Goal: Transaction & Acquisition: Purchase product/service

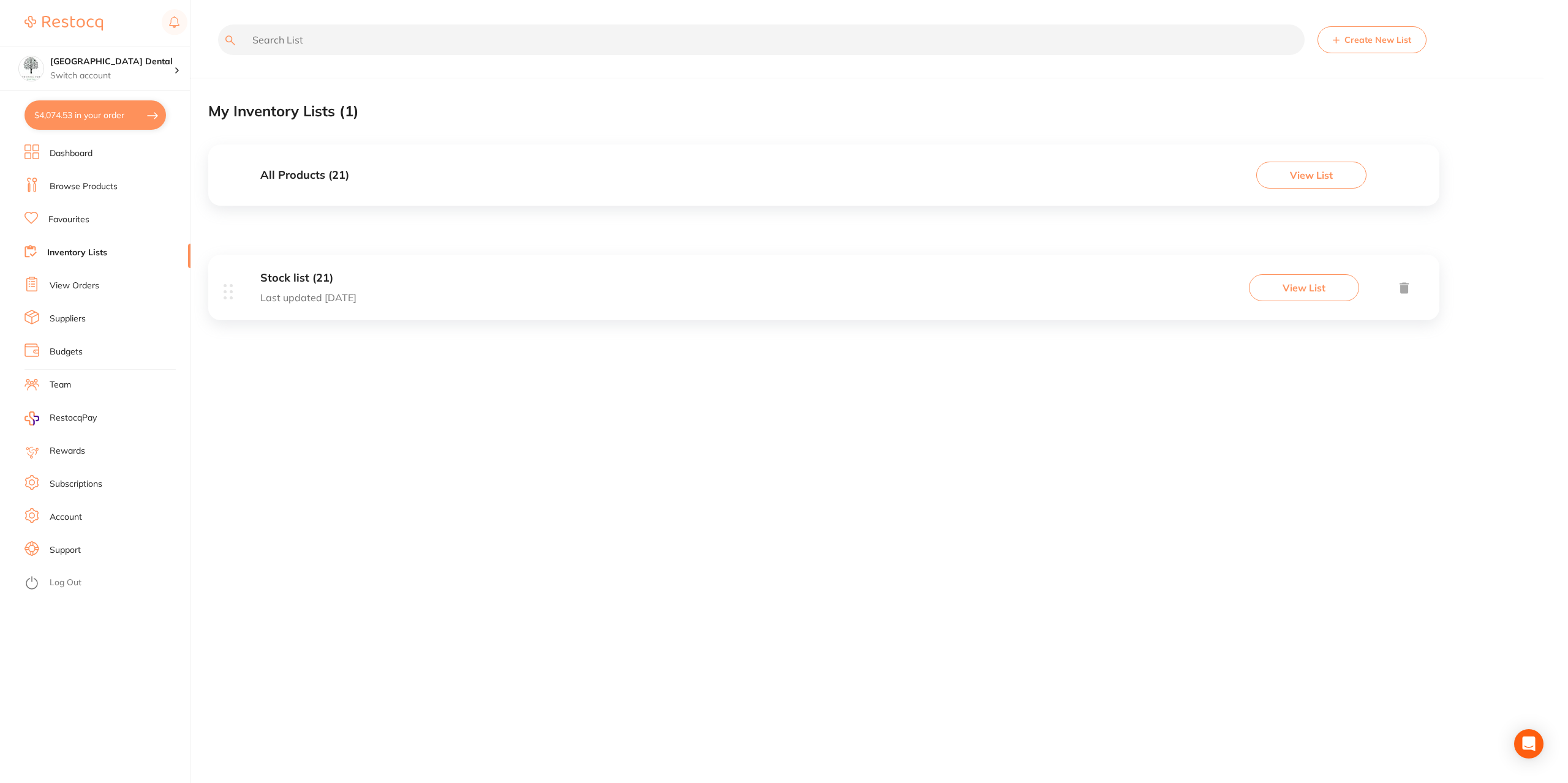
drag, startPoint x: 0, startPoint y: 0, endPoint x: 64, endPoint y: 178, distance: 189.2
click at [64, 178] on li "Browse Products" at bounding box center [107, 187] width 166 height 18
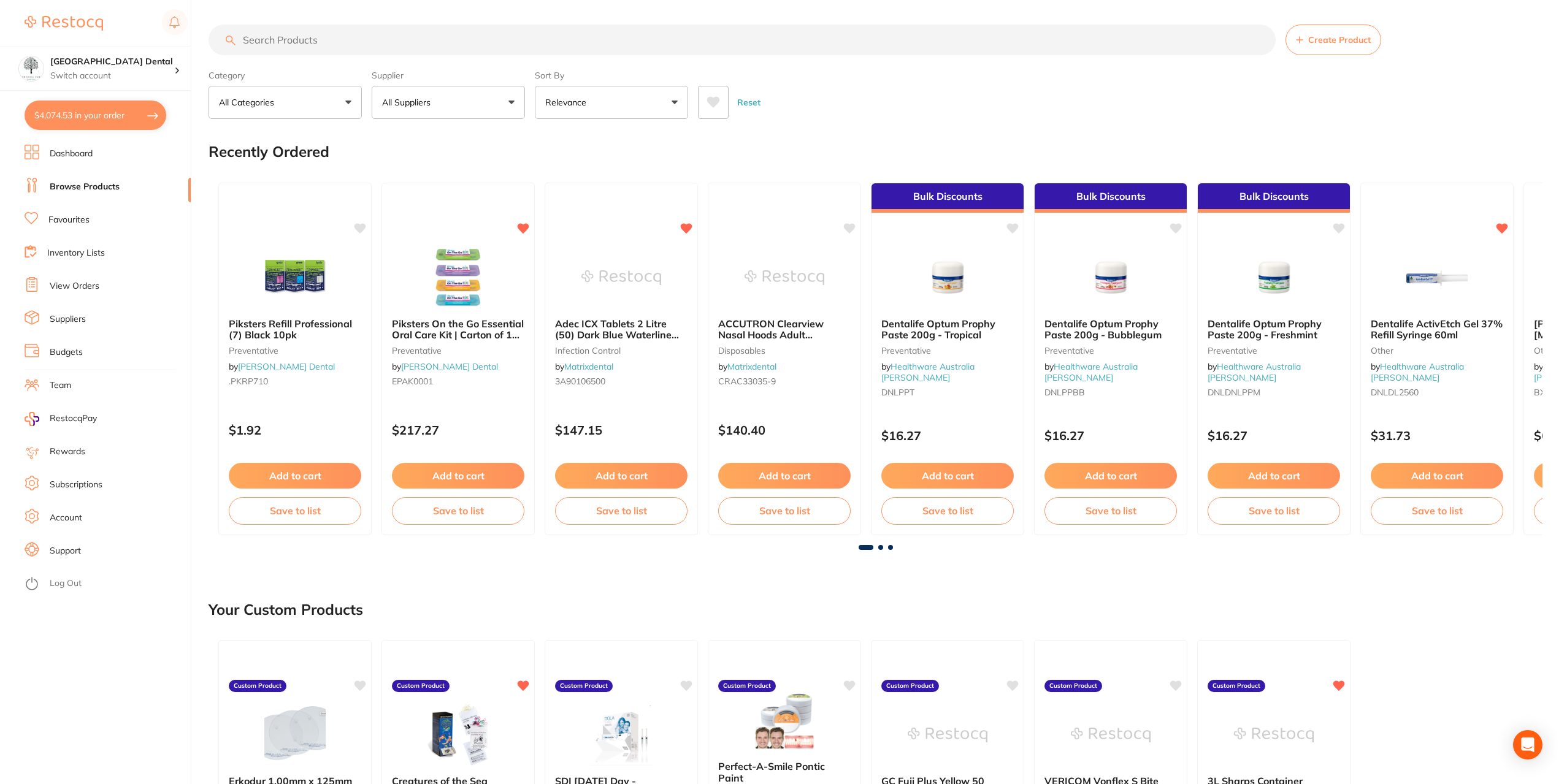
click at [315, 37] on input "search" at bounding box center [742, 40] width 1067 height 31
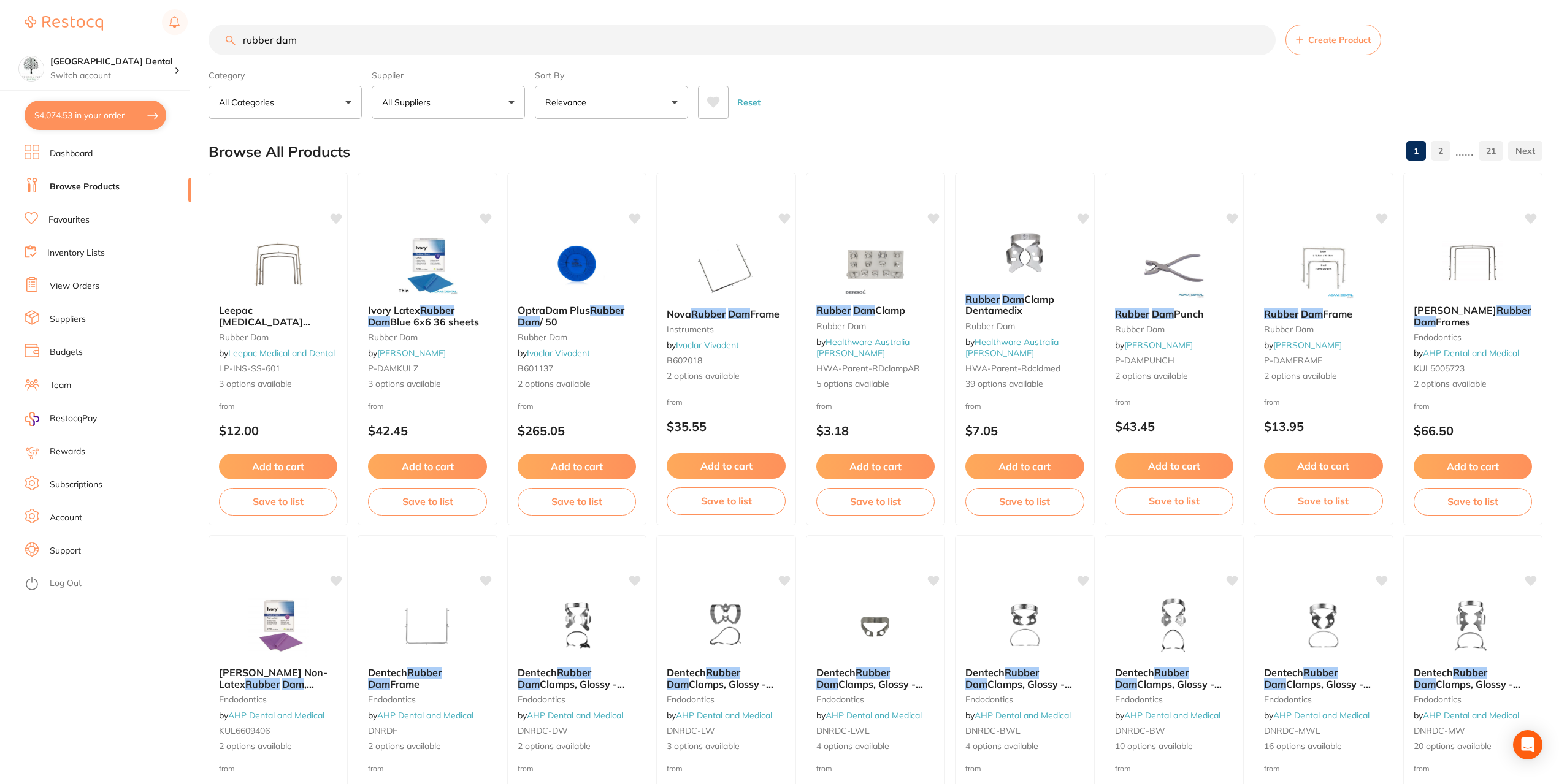
type input "rubber dam"
click at [508, 98] on button "All Suppliers" at bounding box center [448, 102] width 153 height 33
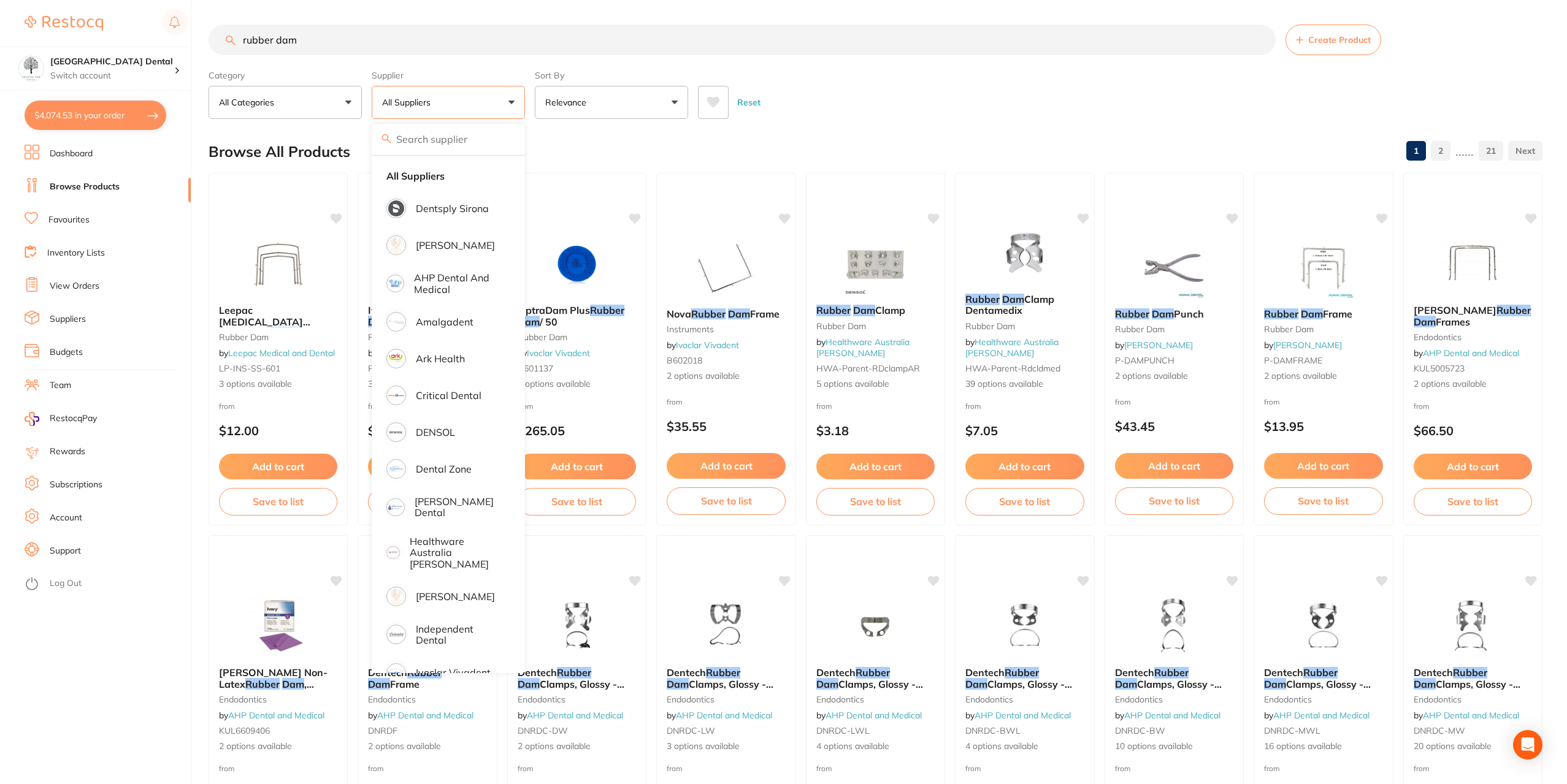
click at [508, 98] on button "All Suppliers" at bounding box center [448, 102] width 153 height 33
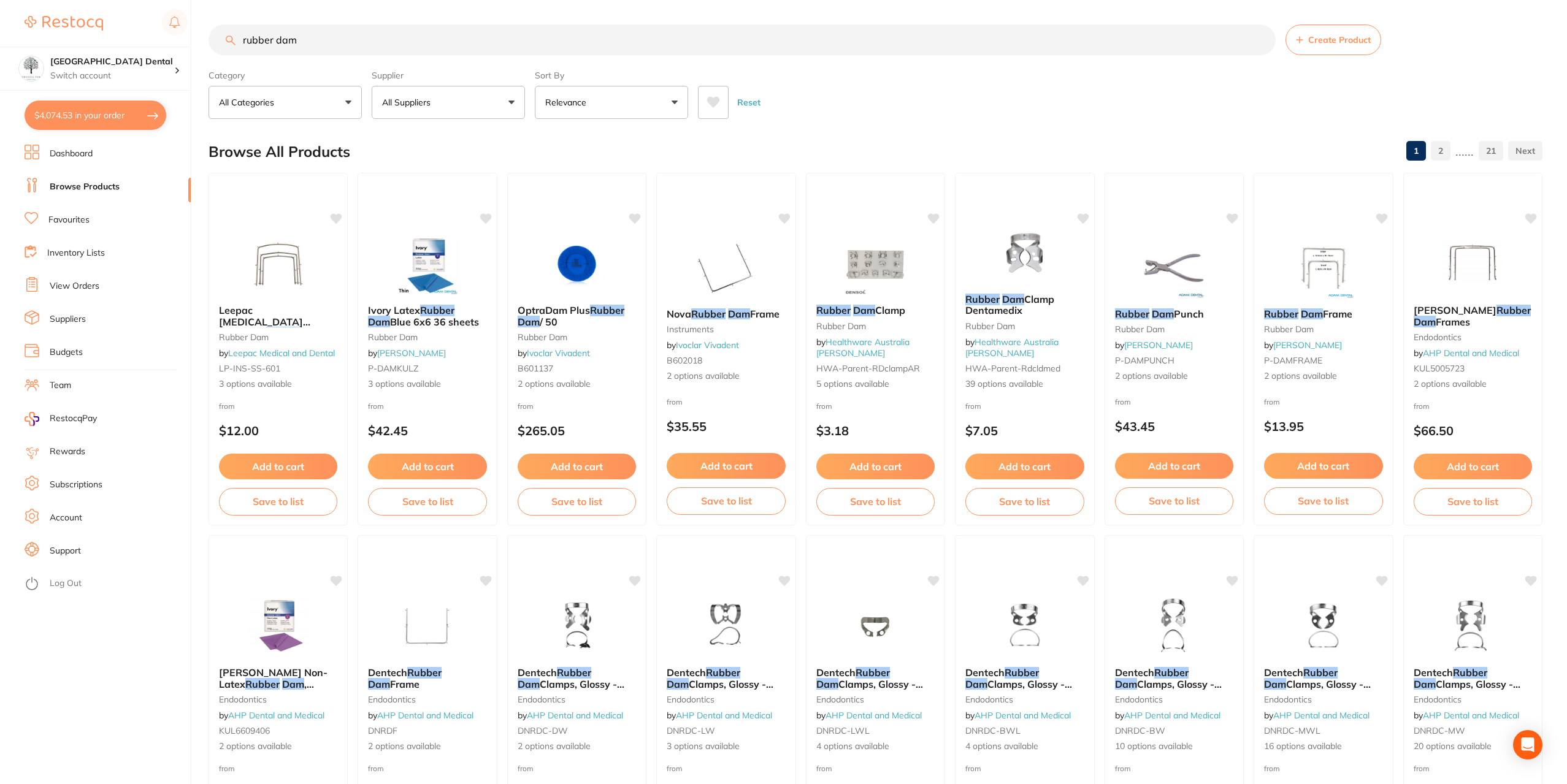
click at [346, 95] on button "All Categories" at bounding box center [285, 102] width 153 height 33
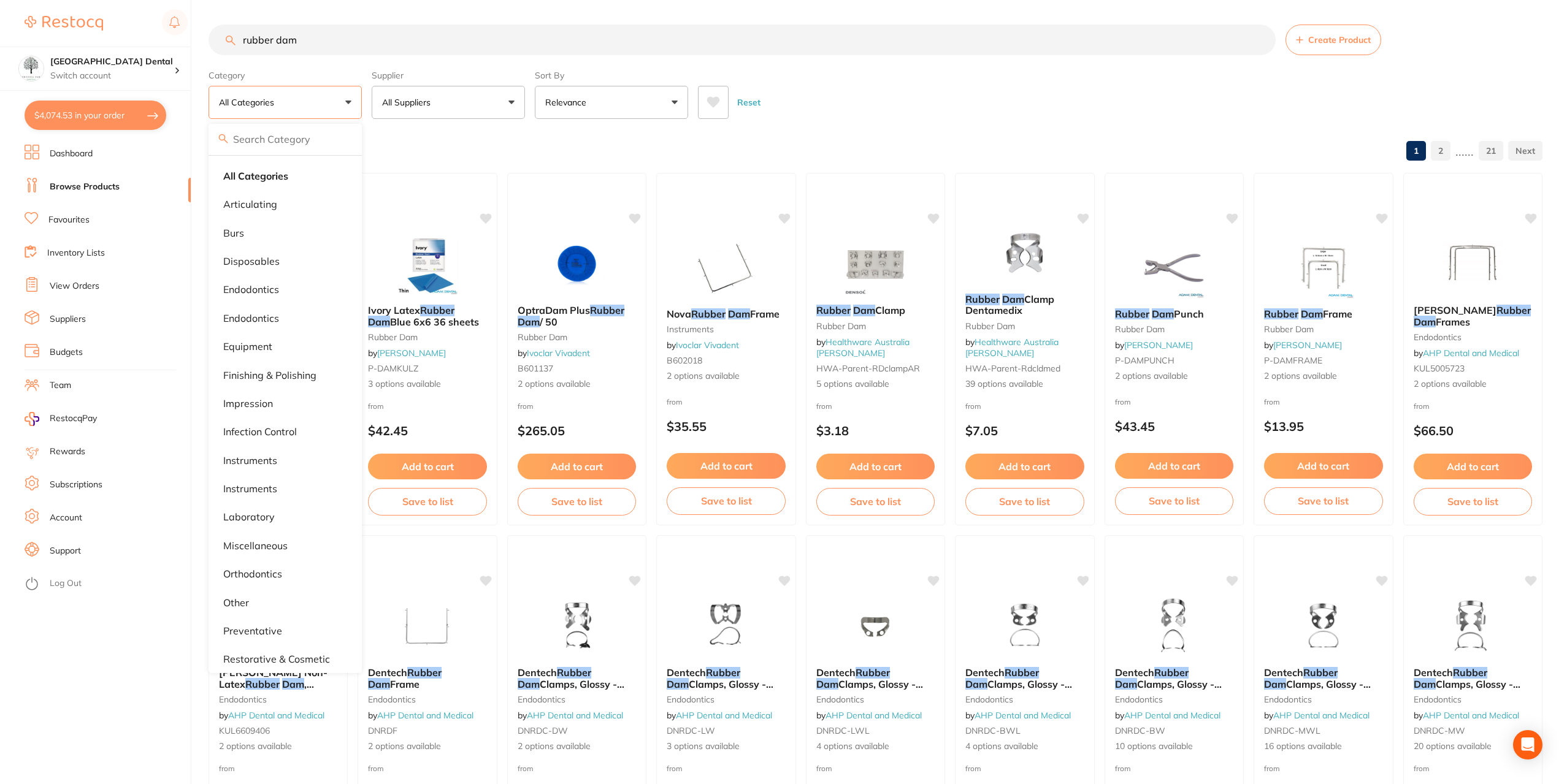
click at [346, 95] on button "All Categories" at bounding box center [285, 102] width 153 height 33
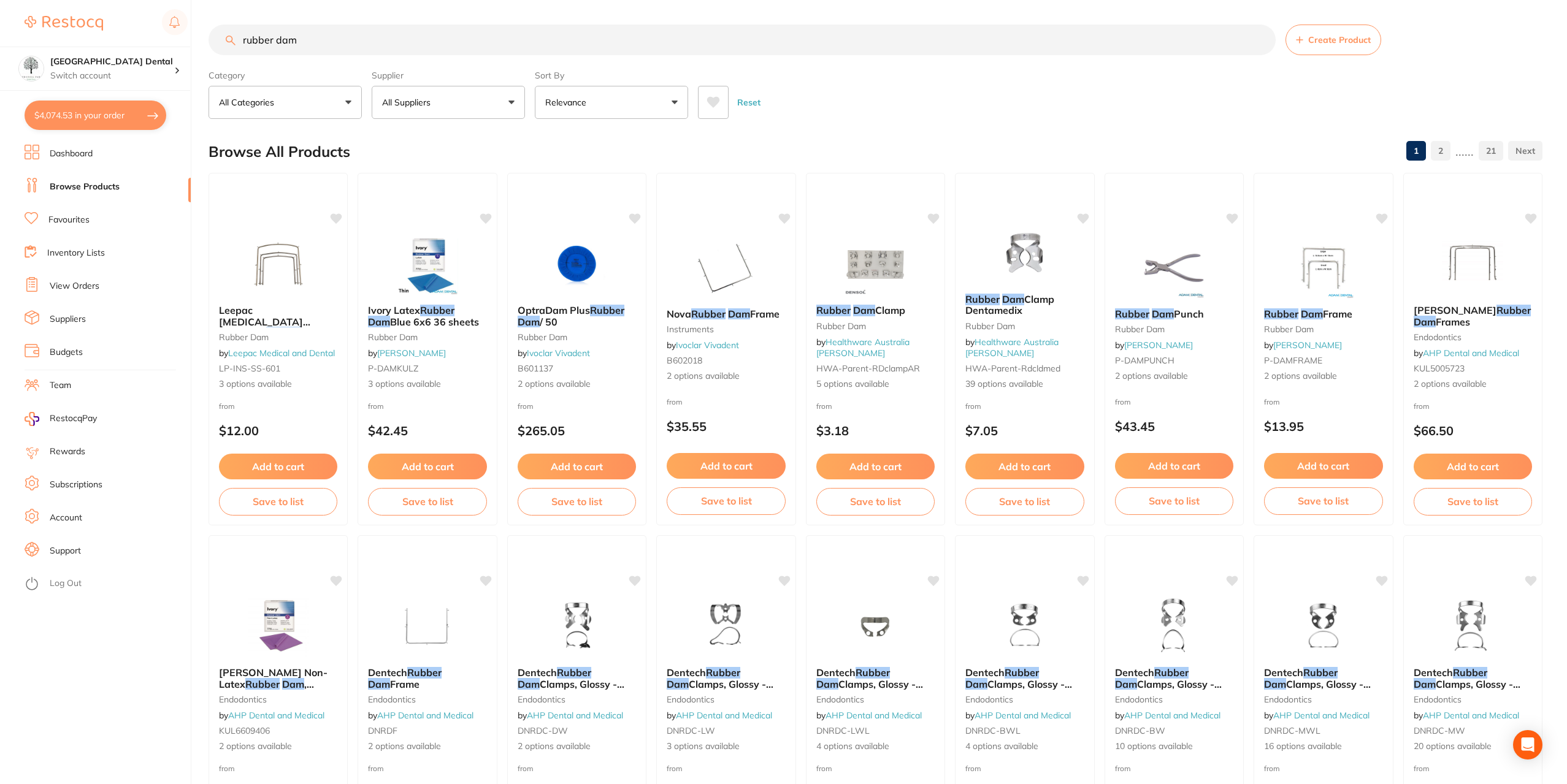
click at [66, 223] on link "Favourites" at bounding box center [69, 220] width 41 height 12
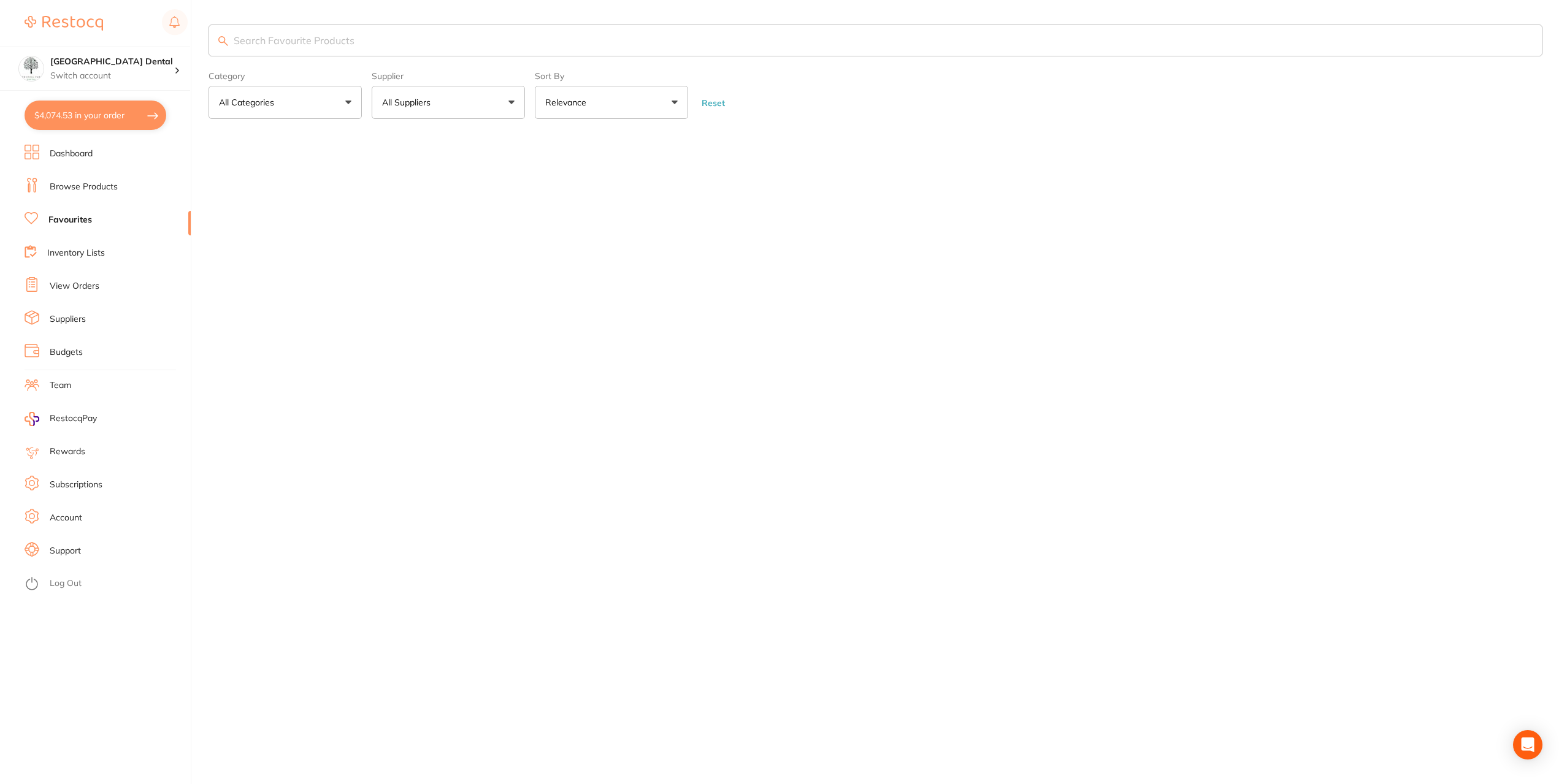
click at [320, 40] on input "search" at bounding box center [875, 40] width 1334 height 32
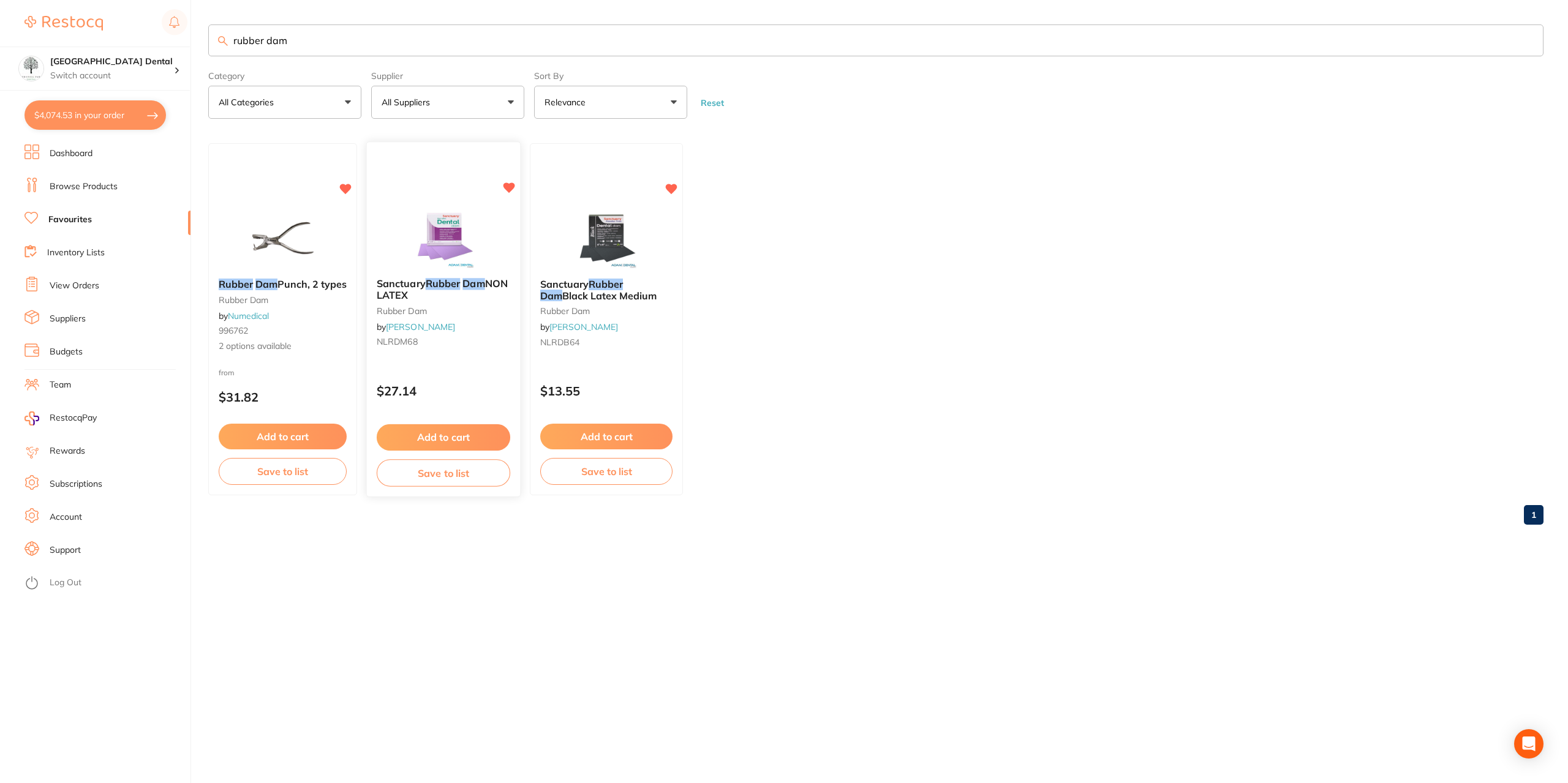
type input "rubber dam"
click at [474, 214] on img at bounding box center [443, 238] width 80 height 62
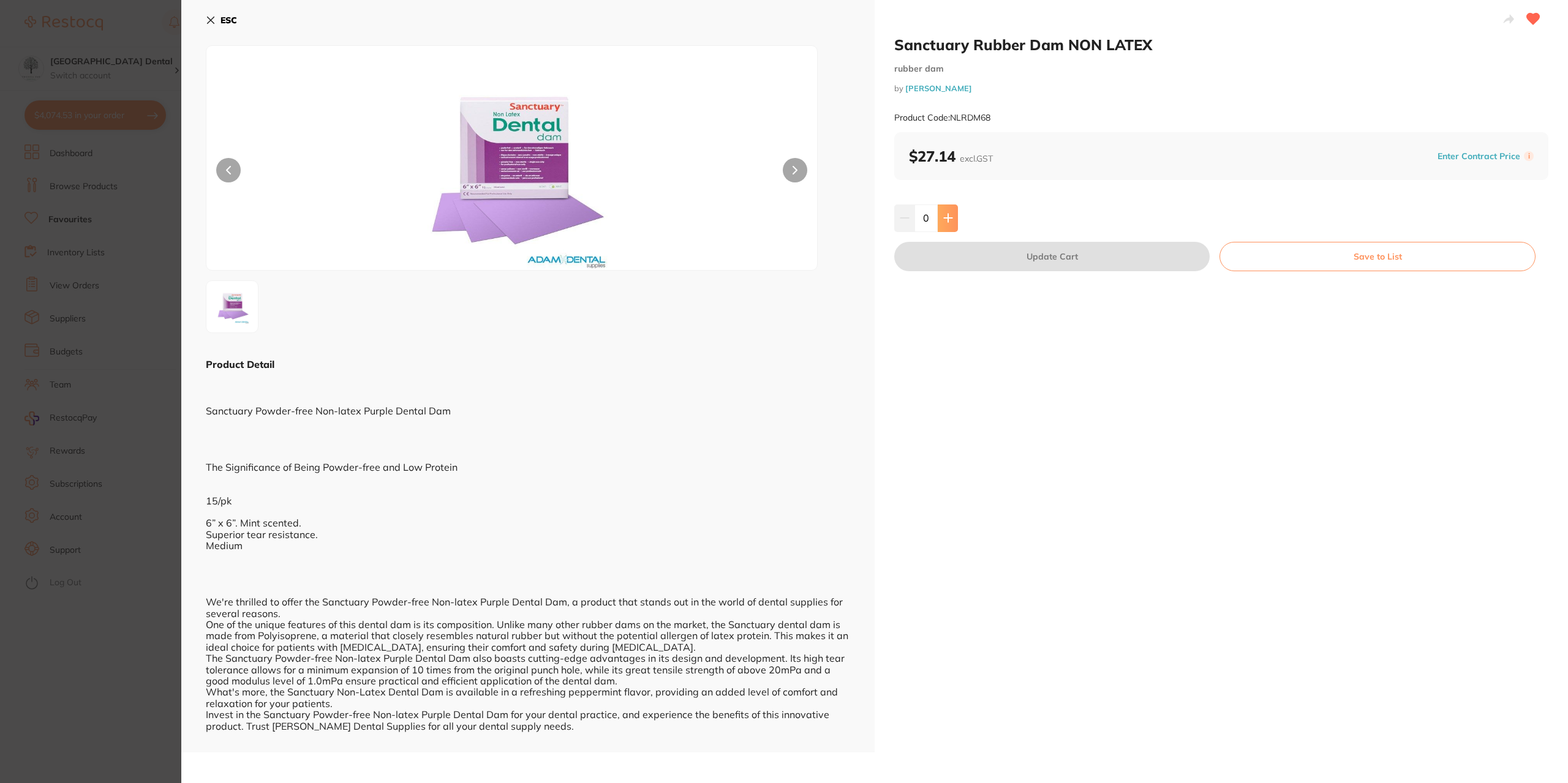
click at [946, 214] on icon at bounding box center [948, 218] width 10 height 10
type input "1"
click at [1045, 251] on button "Update Cart" at bounding box center [1052, 257] width 315 height 30
checkbox input "false"
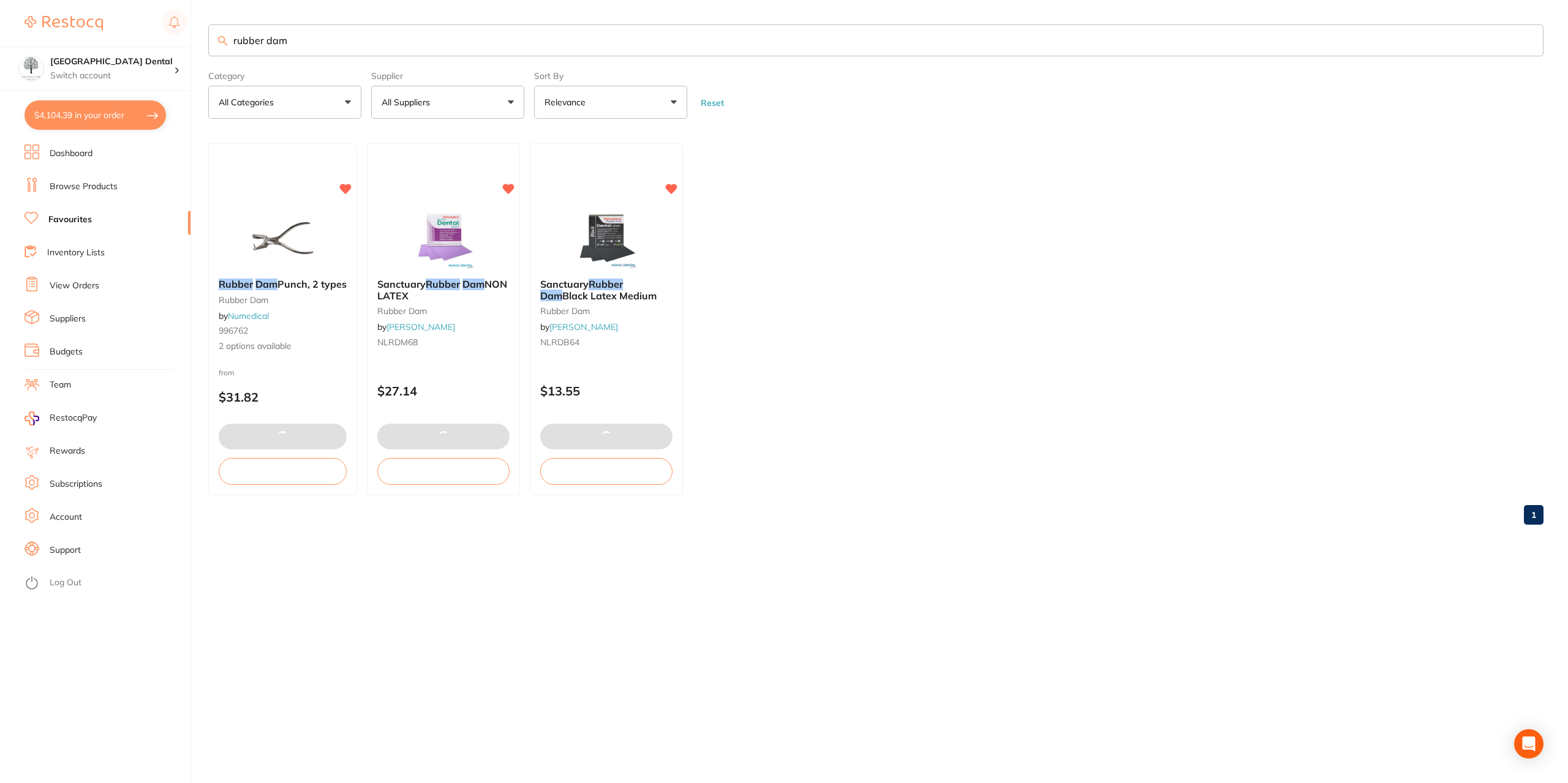
click at [67, 145] on li "Dashboard" at bounding box center [107, 154] width 166 height 18
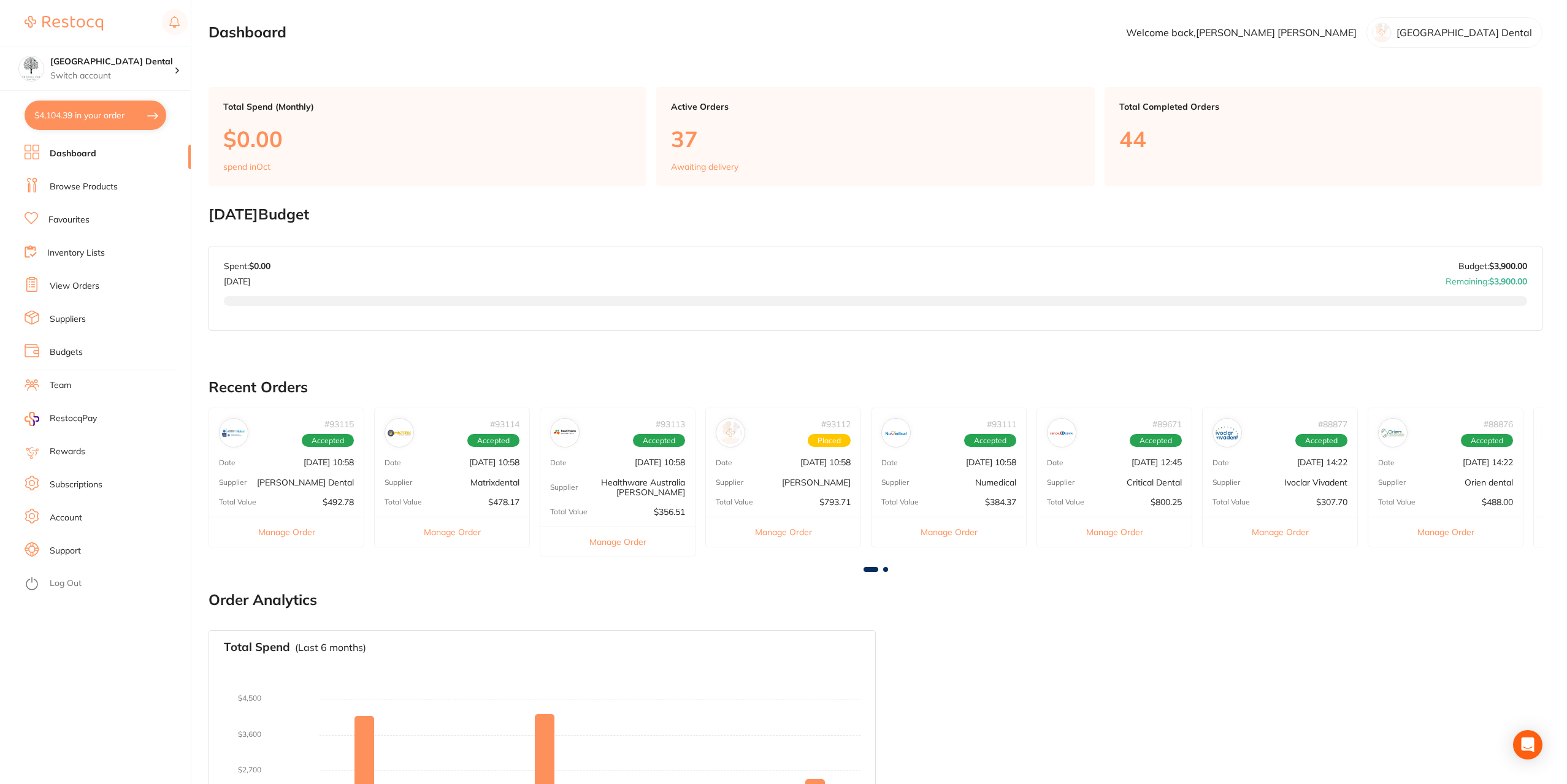
click at [78, 123] on button "$4,104.39 in your order" at bounding box center [95, 115] width 142 height 30
checkbox input "true"
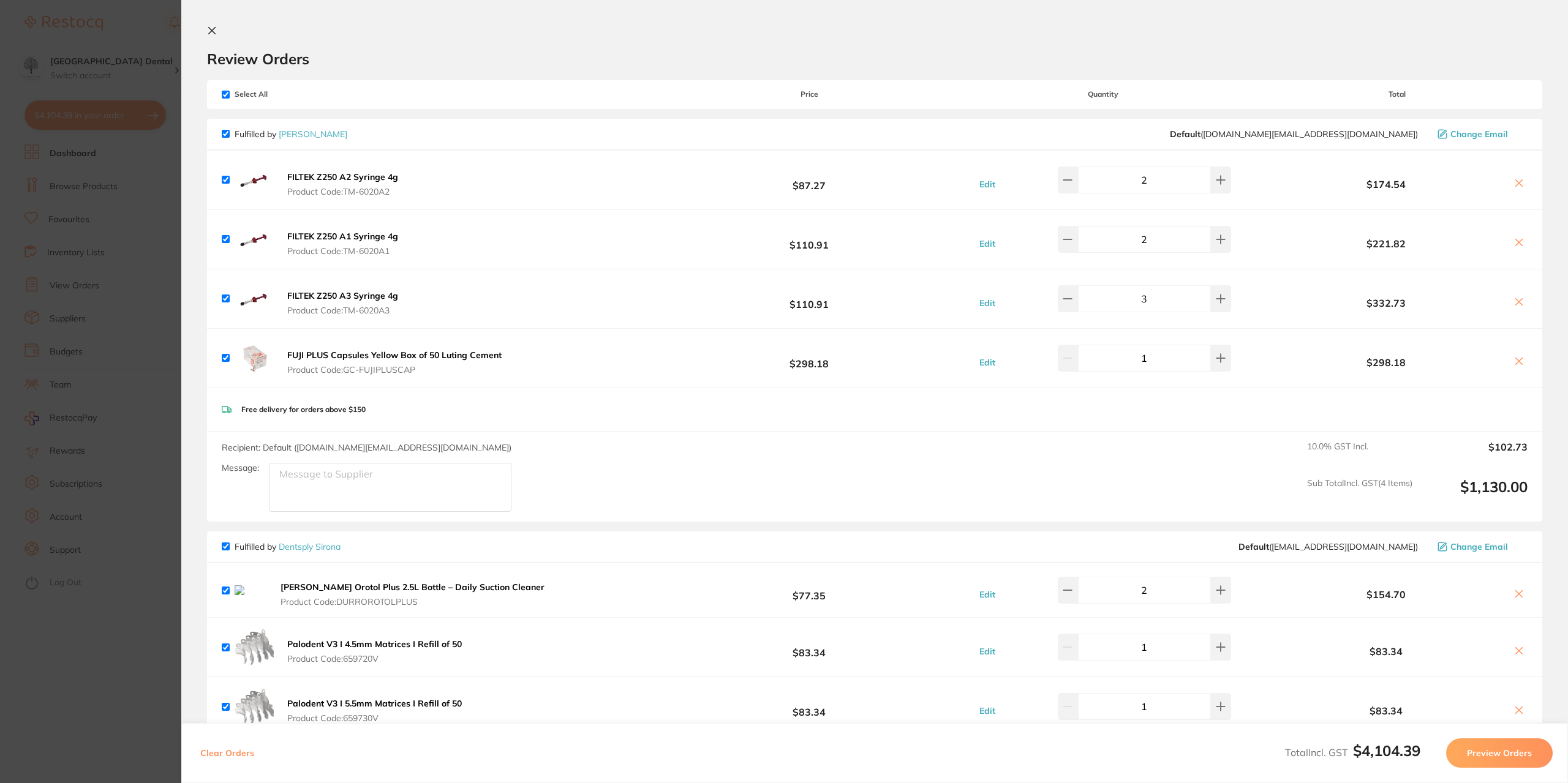
click at [117, 24] on section "Update RRP Set your pre negotiated price for this item. Item Agreed RRP (excl. …" at bounding box center [784, 392] width 1568 height 783
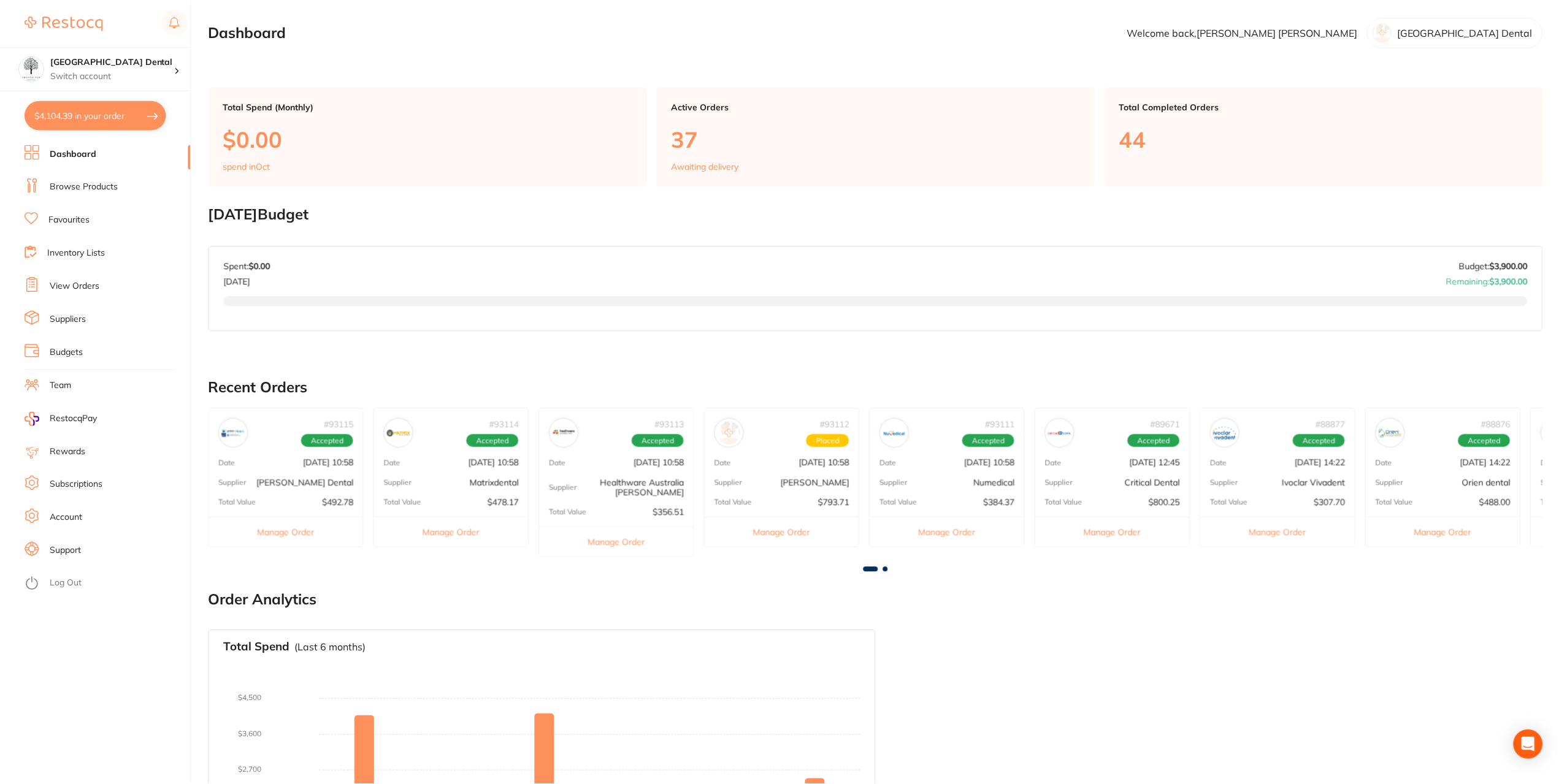
scroll to position [2, 0]
click at [144, 188] on li "Browse Products" at bounding box center [108, 187] width 166 height 18
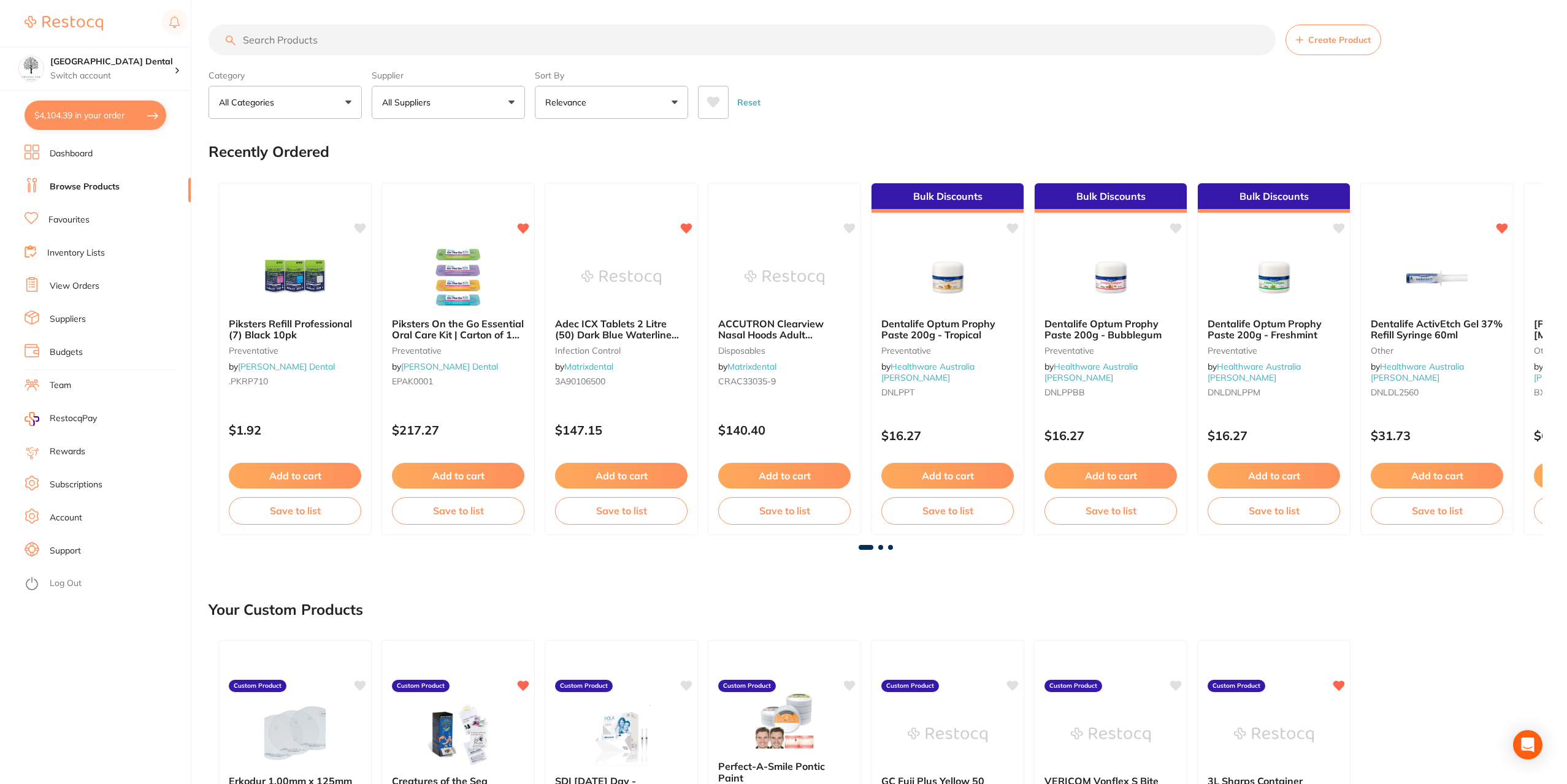
click at [346, 40] on input "search" at bounding box center [742, 40] width 1067 height 31
type input "oroquix"
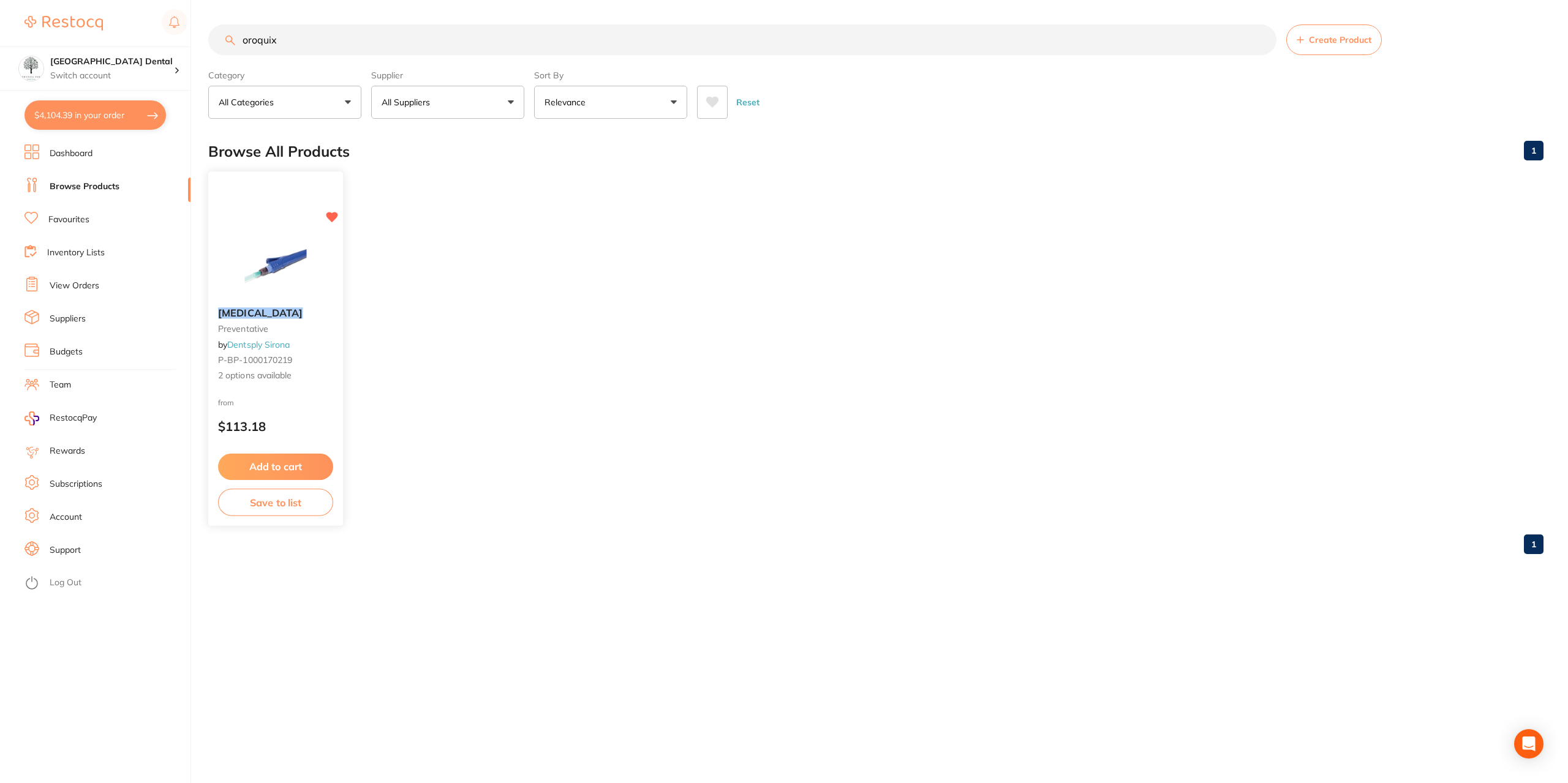
click at [264, 471] on button "Add to cart" at bounding box center [275, 467] width 115 height 27
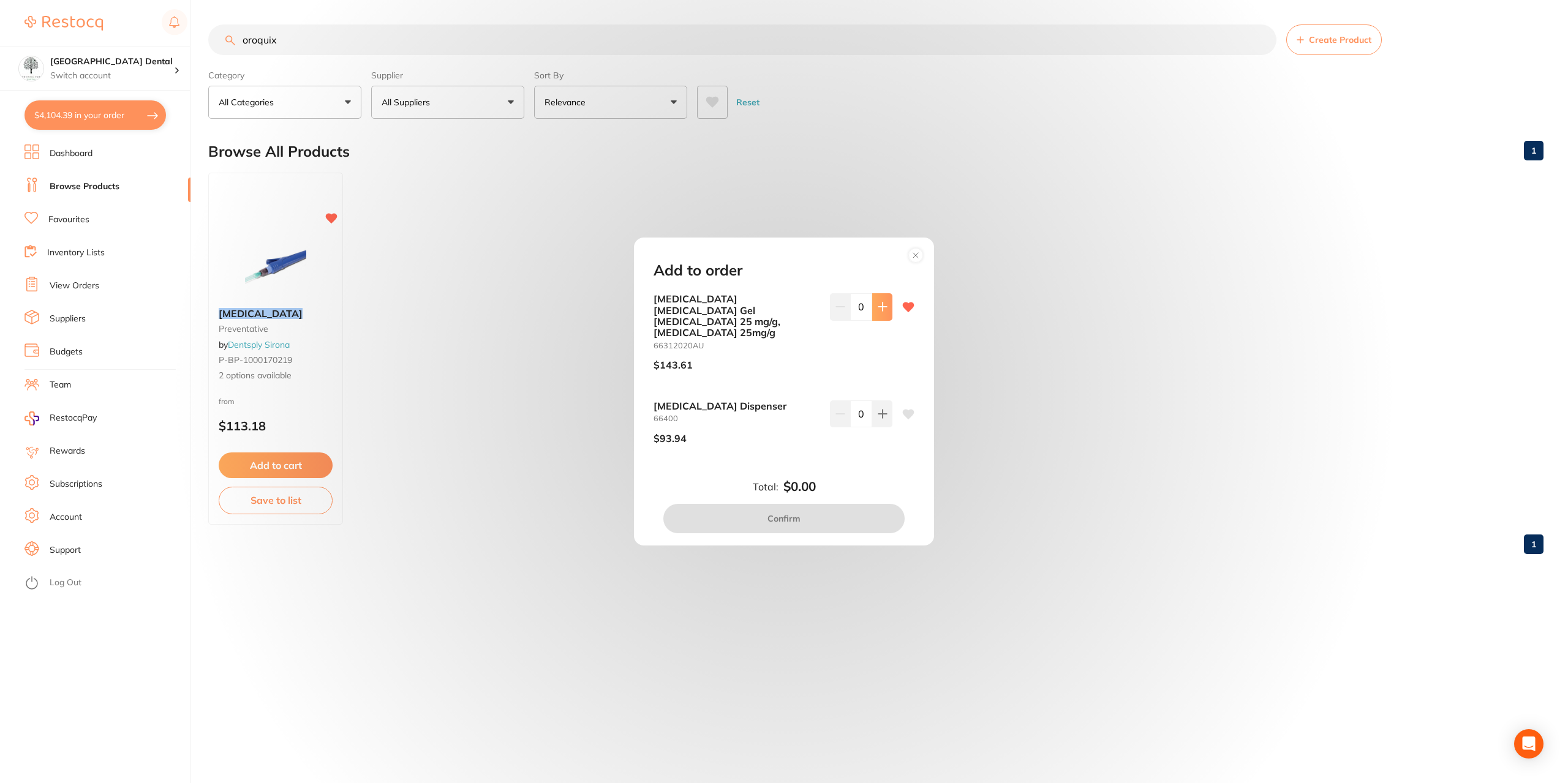
click at [885, 321] on button at bounding box center [882, 306] width 21 height 27
type input "1"
click at [776, 508] on button "Confirm" at bounding box center [784, 519] width 242 height 30
checkbox input "false"
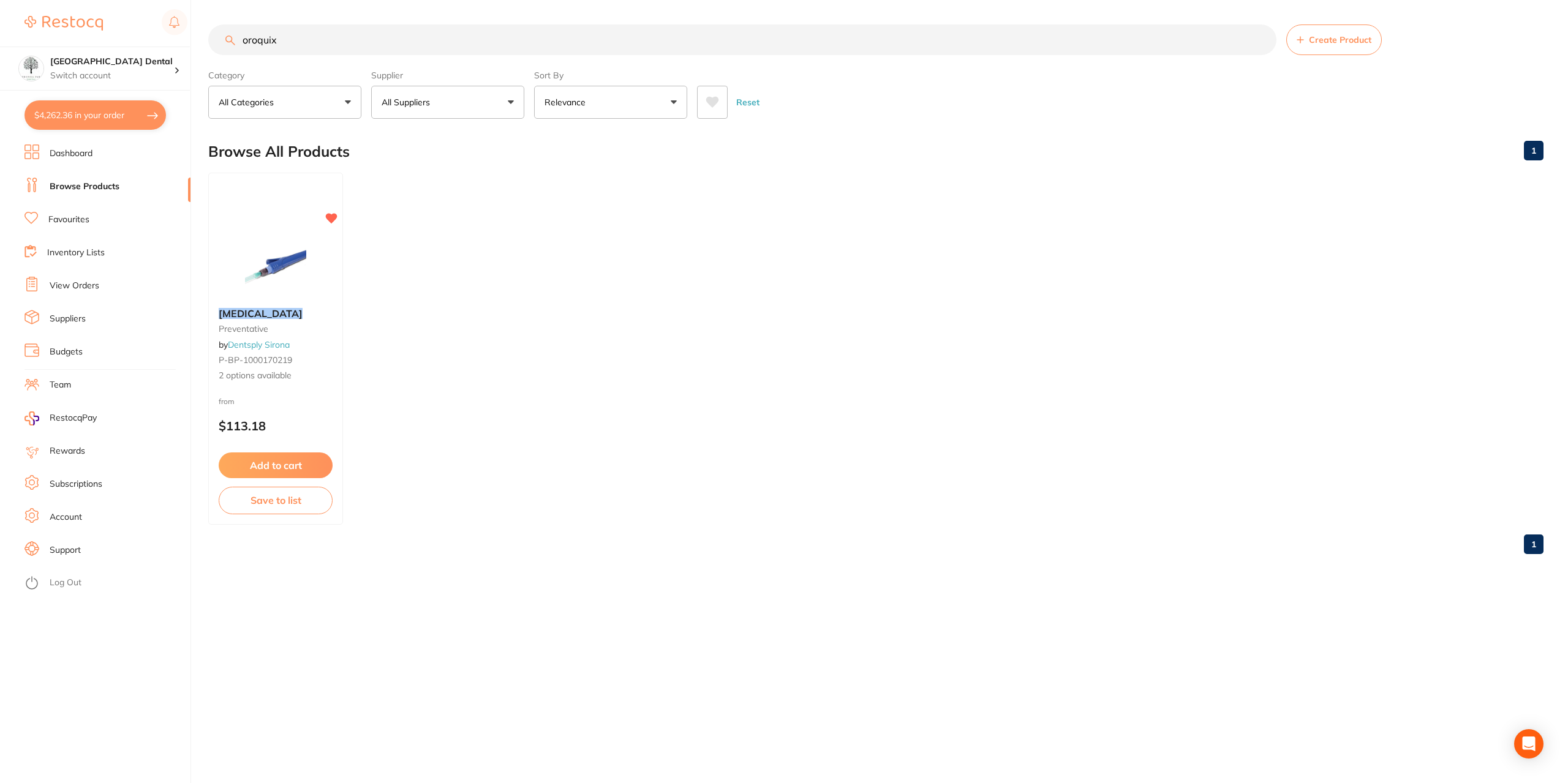
drag, startPoint x: 305, startPoint y: 42, endPoint x: 0, endPoint y: -11, distance: 309.6
click at [0, 0] on html "$4,262.36 [GEOGRAPHIC_DATA] Dental Switch account [GEOGRAPHIC_DATA] Dental $4,2…" at bounding box center [784, 392] width 1568 height 783
type input "lig"
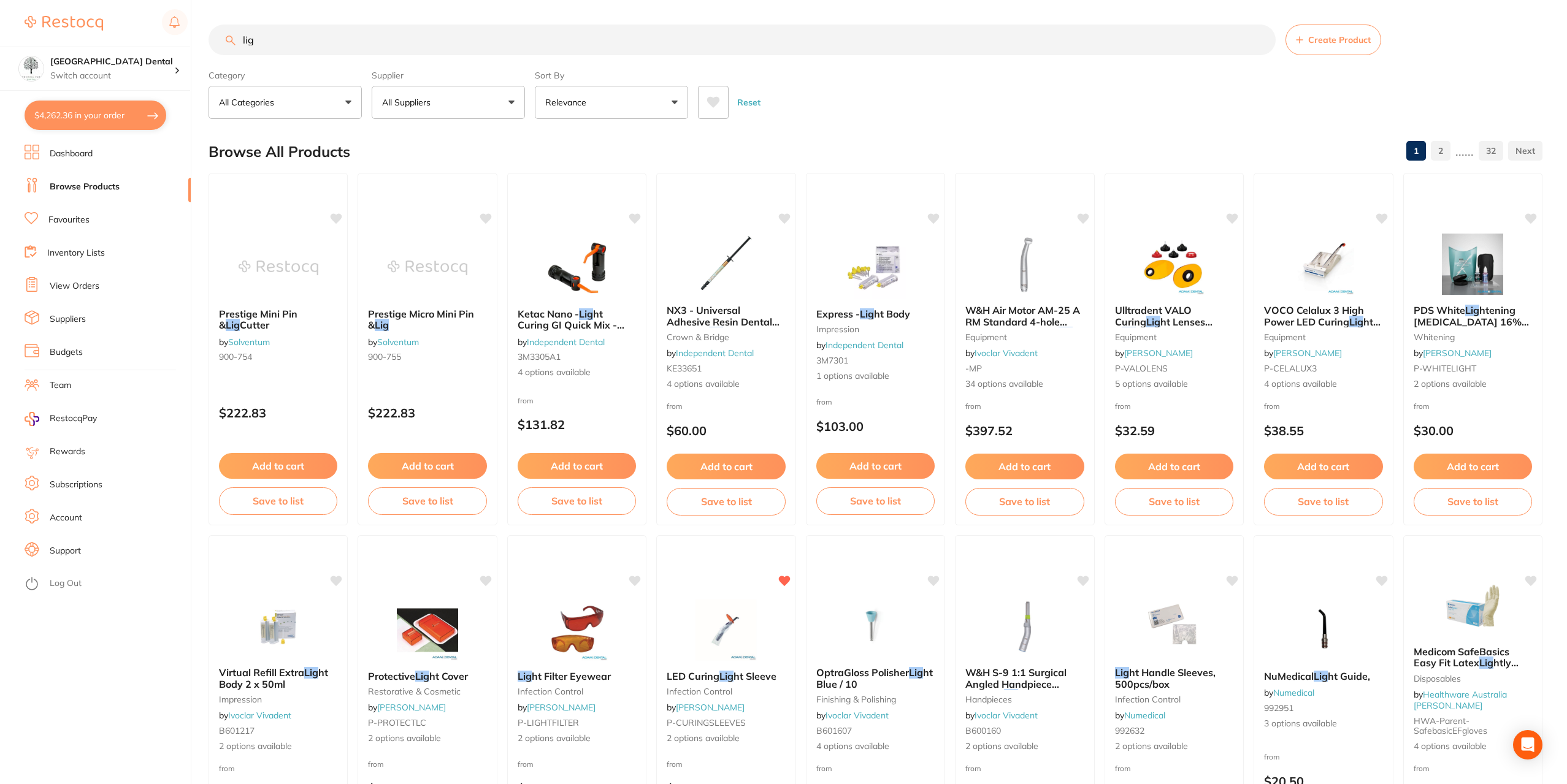
click at [399, 42] on input "lig" at bounding box center [742, 40] width 1067 height 31
click at [77, 225] on link "Favourites" at bounding box center [69, 220] width 41 height 12
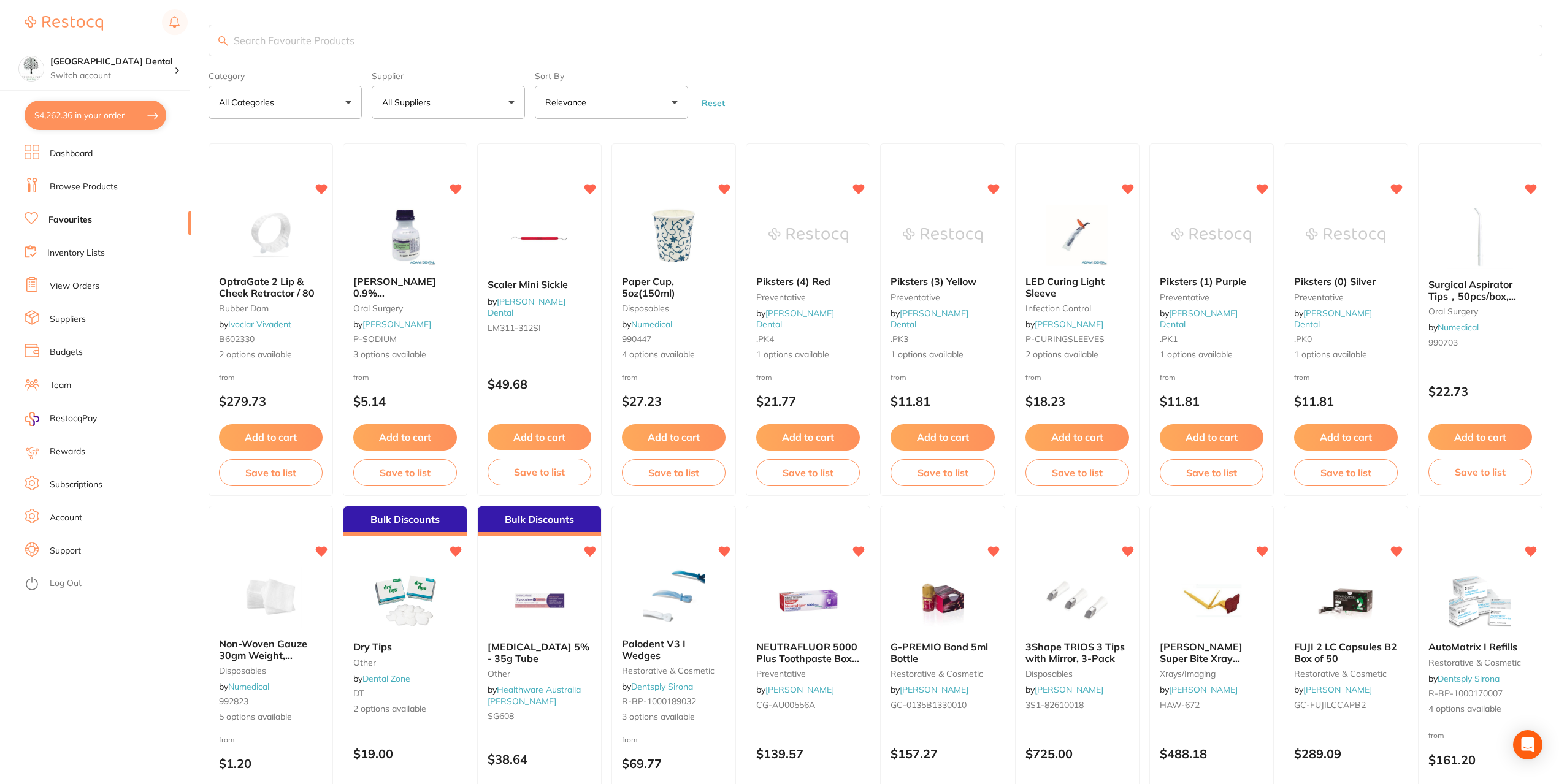
click at [320, 45] on input "search" at bounding box center [875, 40] width 1334 height 32
type input "ligno"
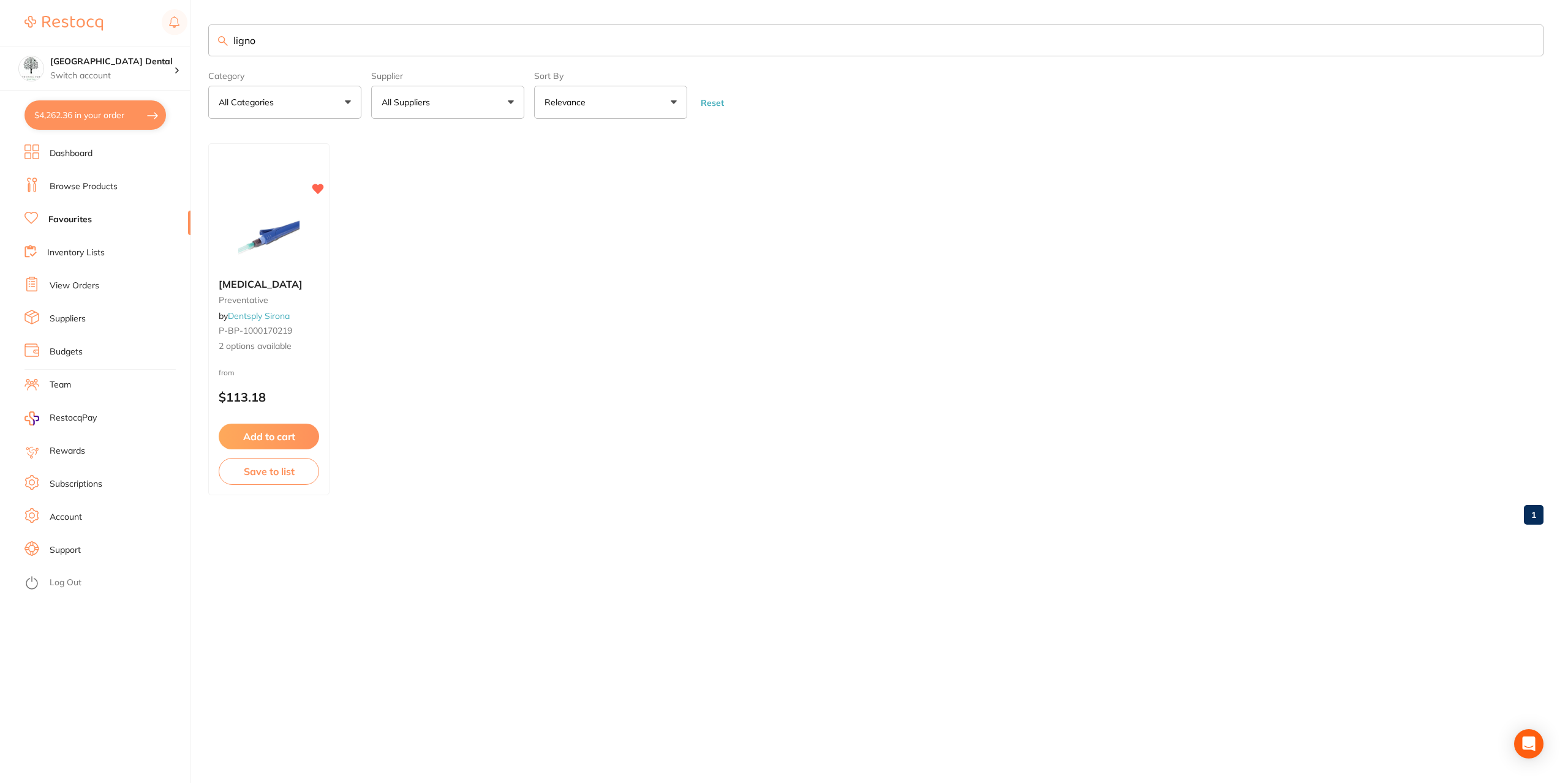
drag, startPoint x: 286, startPoint y: 50, endPoint x: 0, endPoint y: -18, distance: 294.0
click at [0, 0] on html "$4,262.36 [GEOGRAPHIC_DATA] Dental Switch account [GEOGRAPHIC_DATA] Dental $4,2…" at bounding box center [784, 392] width 1568 height 783
click at [69, 154] on link "Dashboard" at bounding box center [71, 154] width 43 height 12
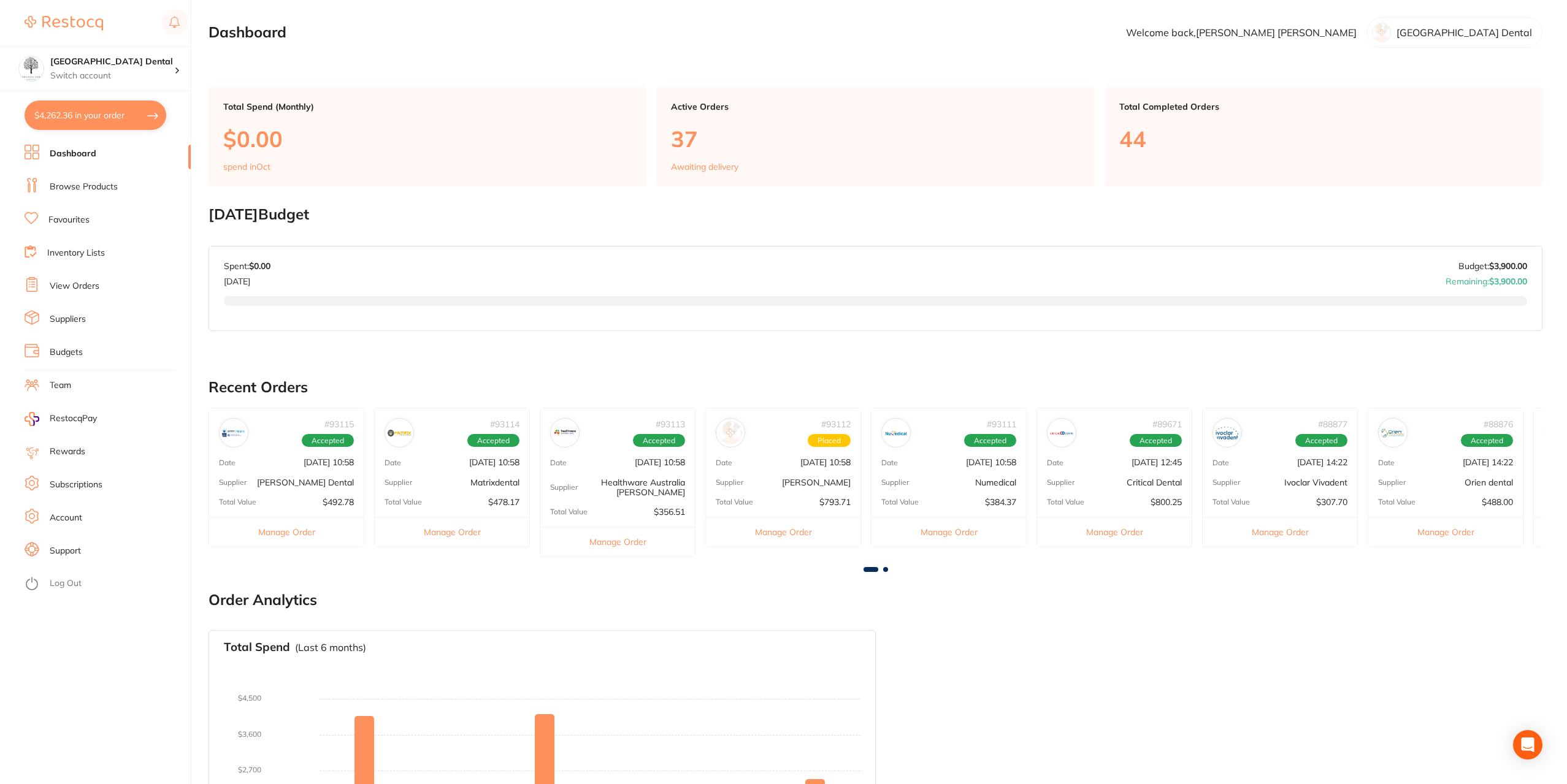
click at [92, 194] on li "Browse Products" at bounding box center [108, 187] width 166 height 18
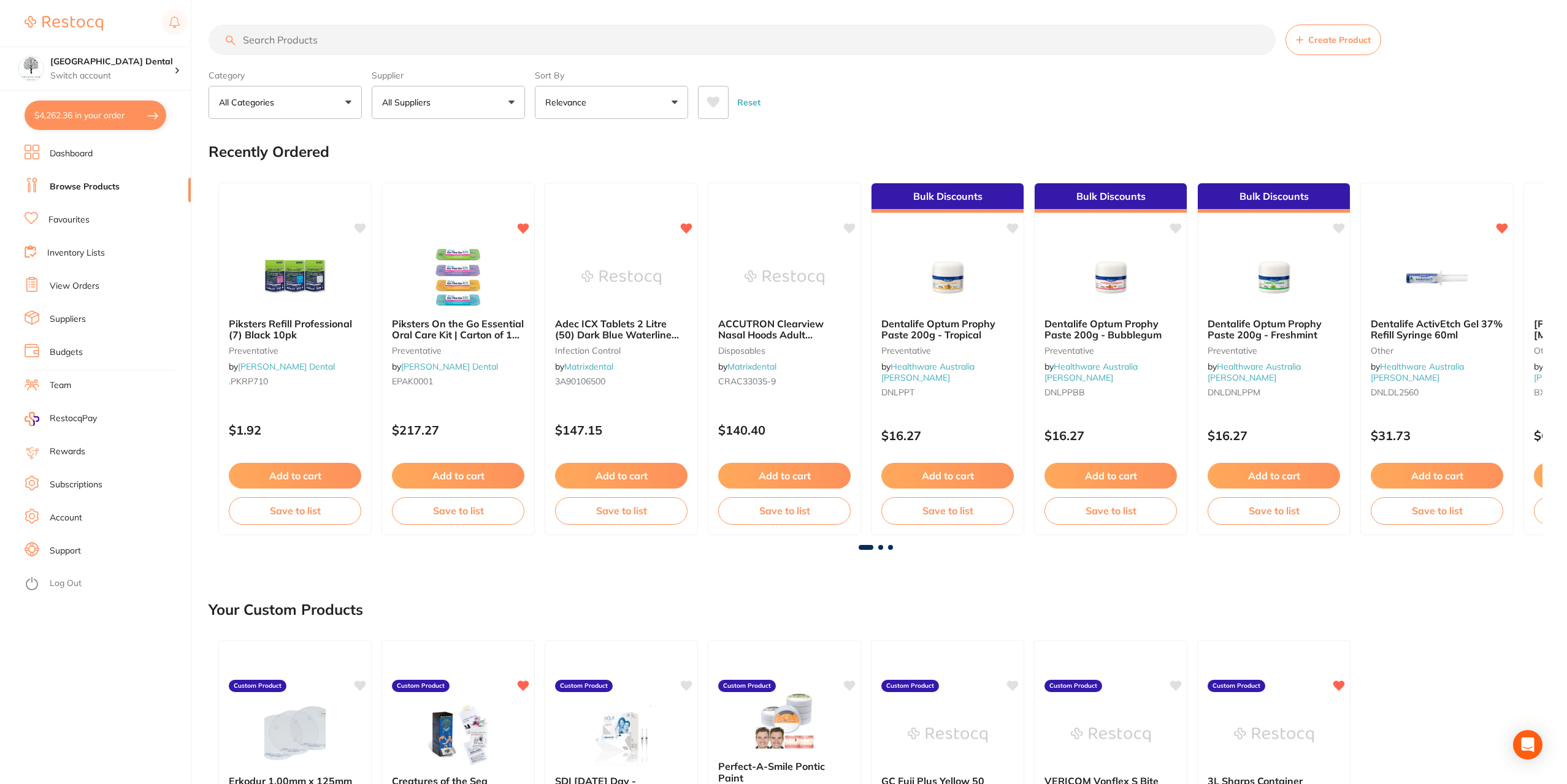
click at [305, 40] on input "search" at bounding box center [742, 40] width 1067 height 31
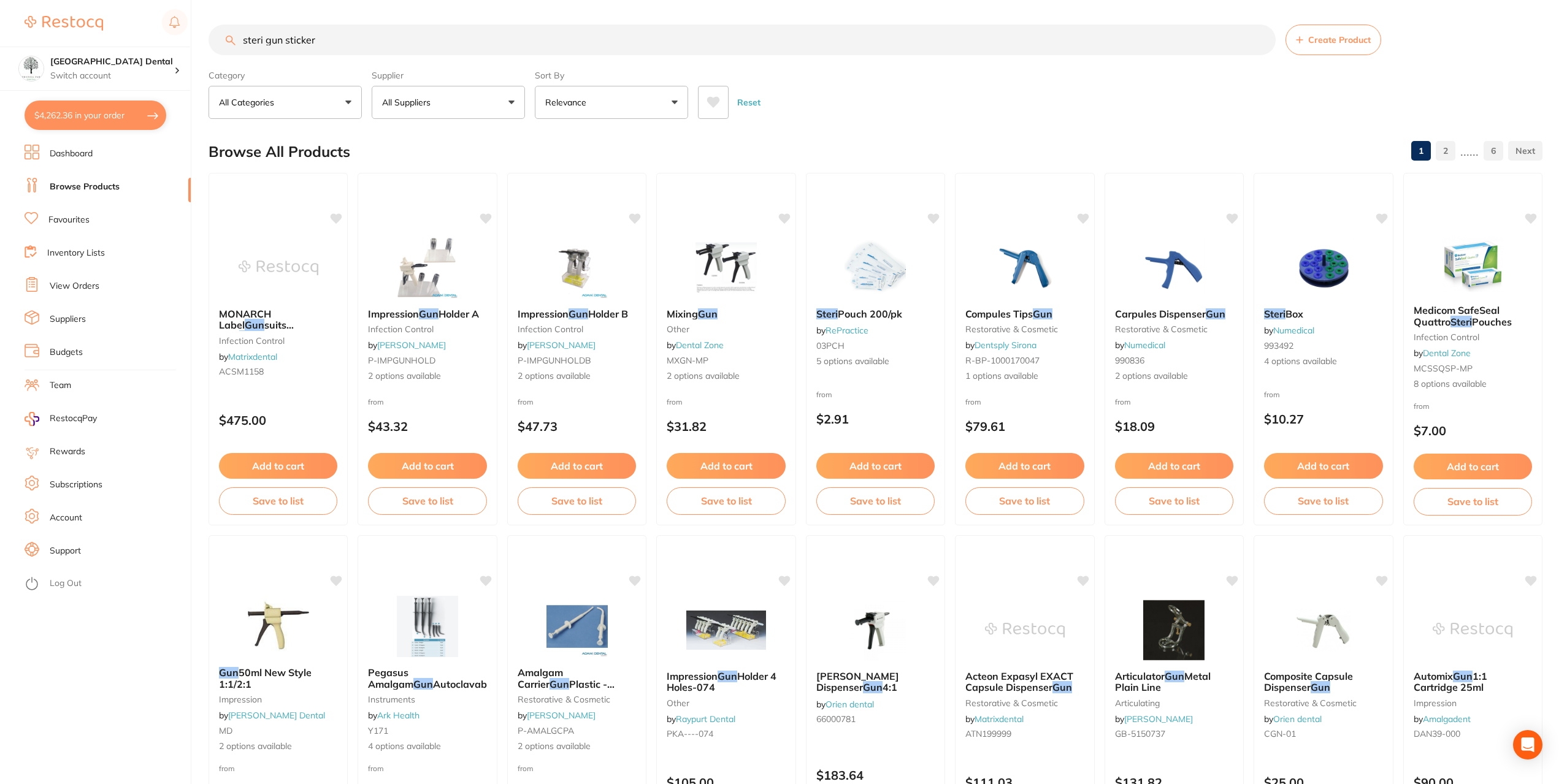
type input "steri gun sticker"
